Goal: Find specific page/section: Find specific page/section

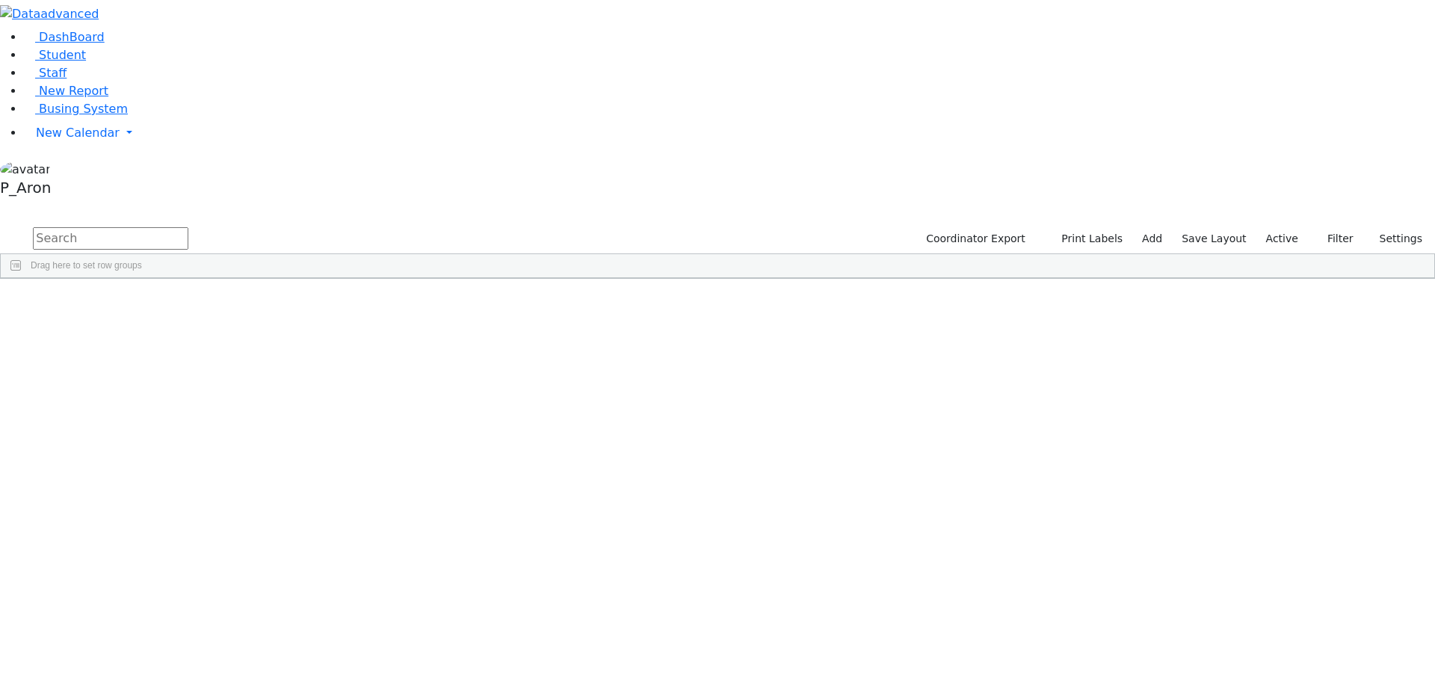
click at [188, 227] on input "text" at bounding box center [110, 238] width 155 height 22
click at [83, 324] on div "6506328" at bounding box center [42, 334] width 82 height 21
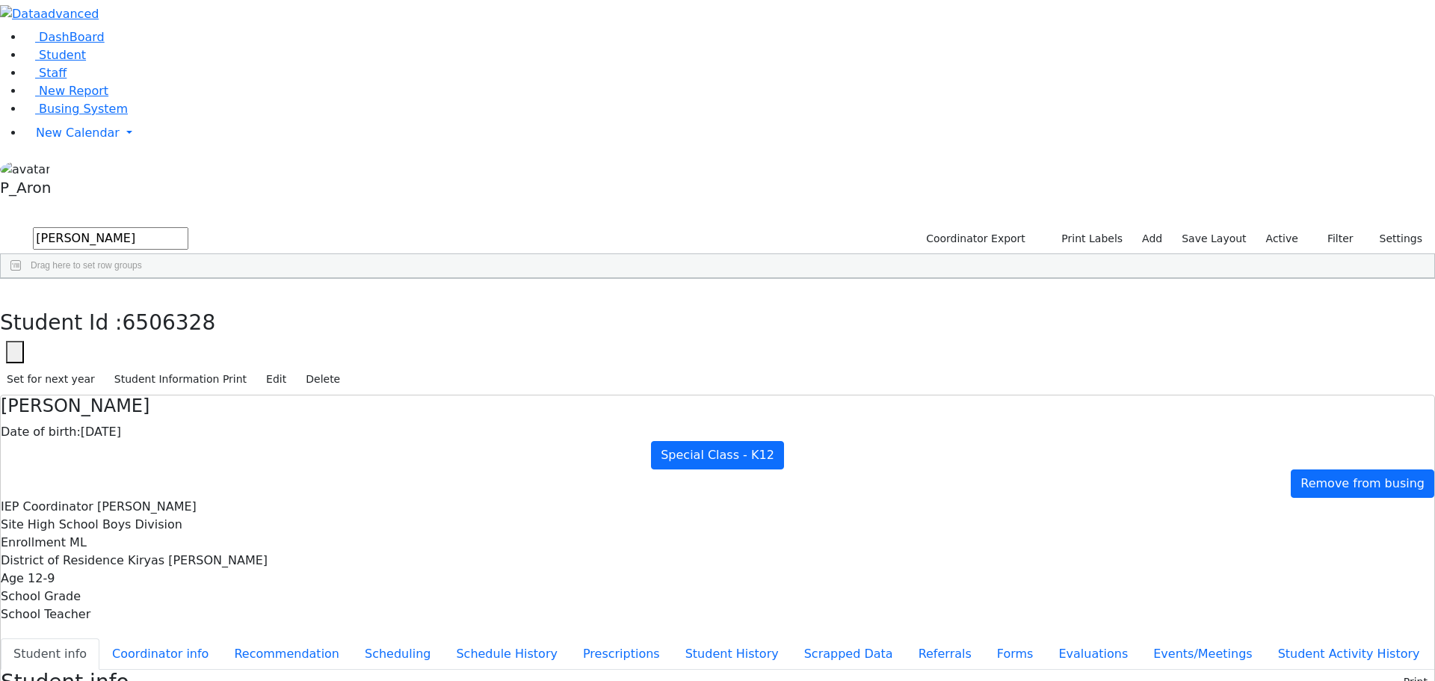
scroll to position [61, 0]
click at [15, 290] on icon "button" at bounding box center [11, 294] width 8 height 9
click at [188, 227] on input "[PERSON_NAME]" at bounding box center [110, 238] width 155 height 22
type input "s"
type input "[PERSON_NAME]"
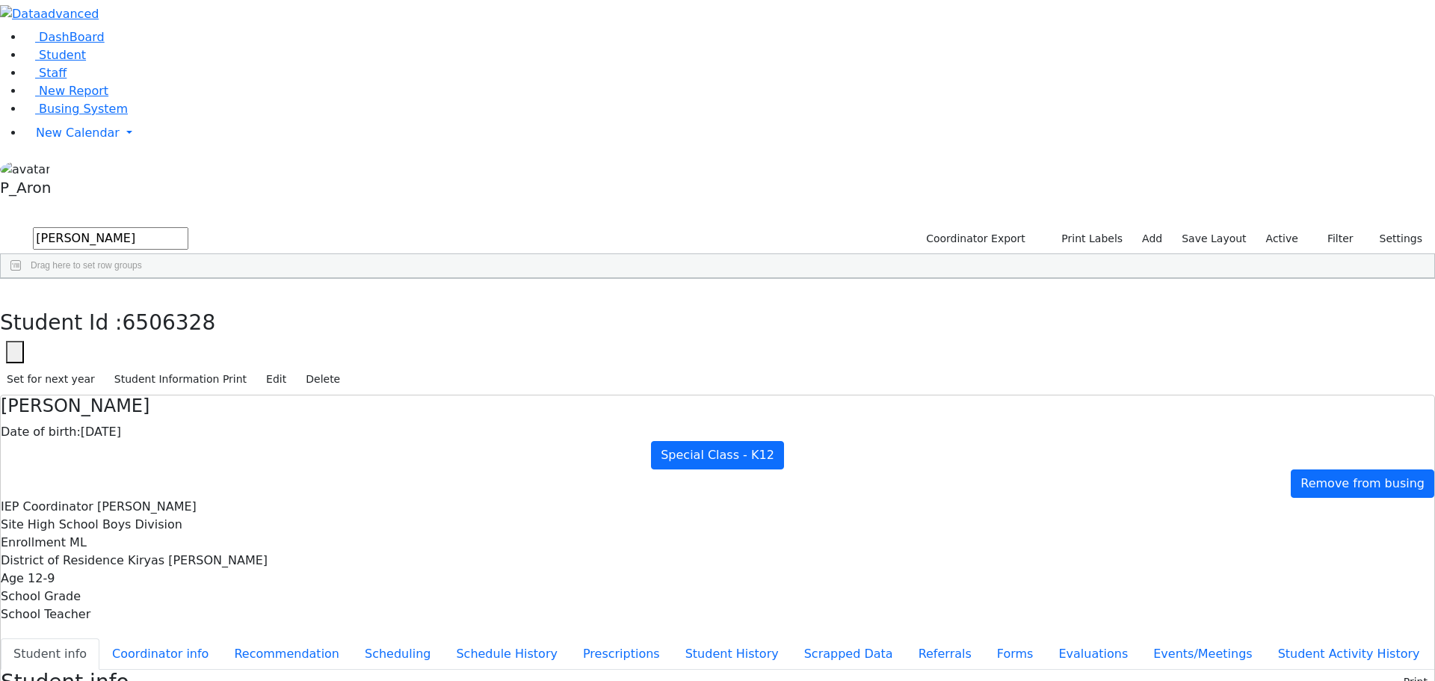
click at [83, 345] on div "6507489" at bounding box center [42, 355] width 82 height 21
click at [15, 290] on icon "button" at bounding box center [11, 294] width 8 height 9
